Goal: Check status: Check status

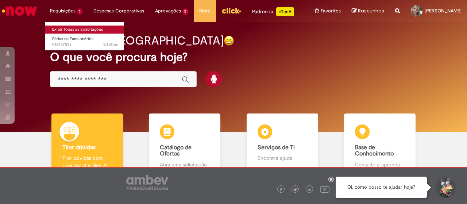
click at [74, 26] on link "Exibir Todas as Solicitações" at bounding box center [85, 30] width 80 height 8
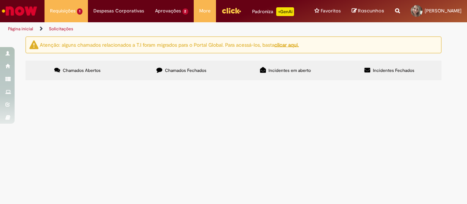
click at [184, 66] on label "Chamados Fechados" at bounding box center [182, 71] width 104 height 20
click at [0, 0] on span "Boa tarde! A funcionária [PERSON_NAME] ID 99839767 que está em licença maternid…" at bounding box center [0, 0] width 0 height 0
click at [0, 0] on td "Vacinas – FAHZ" at bounding box center [0, 0] width 0 height 0
click at [0, 0] on span "Boa tarde! A funcionária [PERSON_NAME] ID 99839767 que está em licença maternid…" at bounding box center [0, 0] width 0 height 0
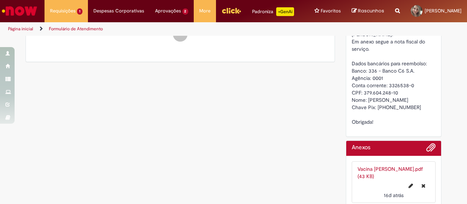
scroll to position [297, 0]
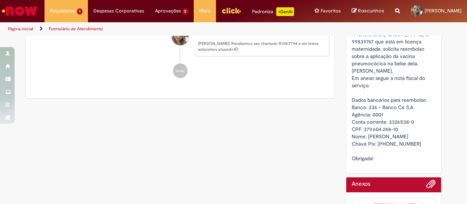
drag, startPoint x: 346, startPoint y: 98, endPoint x: 421, endPoint y: 149, distance: 91.6
copy span "Dados bancários para reembolso: Banco: 336 - Banco C6 S.A. Agência: 0001 Conta …"
